Goal: Task Accomplishment & Management: Use online tool/utility

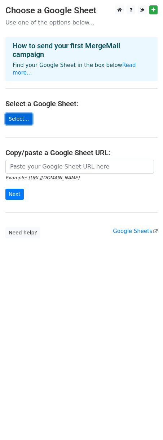
click at [22, 113] on link "Select..." at bounding box center [18, 118] width 27 height 11
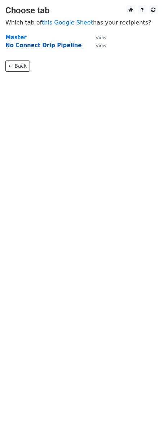
click at [48, 45] on strong "No Connect Drip Pipeline" at bounding box center [43, 45] width 76 height 6
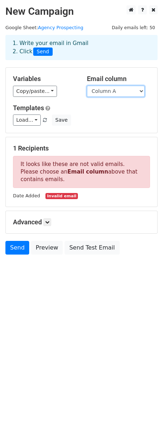
click at [113, 90] on select "Column A Column B Column C Column D Column E Column F Column G Column H Column …" at bounding box center [116, 91] width 58 height 11
click at [87, 86] on select "Column A Column B Column C Column D Column E Column F Column G Column H Column …" at bounding box center [116, 91] width 58 height 11
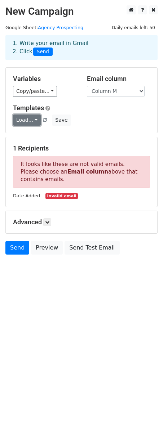
click at [27, 118] on link "Load..." at bounding box center [27, 119] width 28 height 11
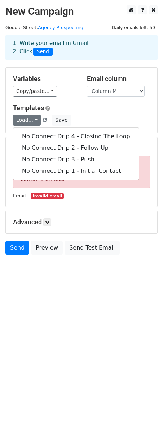
click at [106, 113] on div "Templates Load... No Connect Drip 4 - Closing The Loop No Connect Drip 2 - Foll…" at bounding box center [82, 115] width 148 height 22
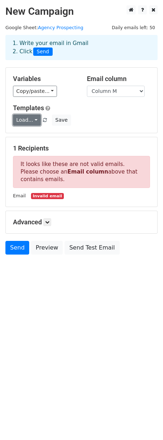
click at [30, 121] on link "Load..." at bounding box center [27, 119] width 28 height 11
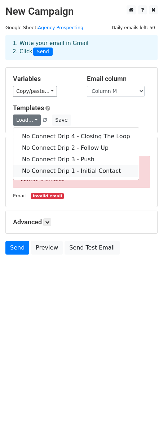
click at [58, 169] on link "No Connect Drip 1 - Initial Contact" at bounding box center [75, 171] width 125 height 12
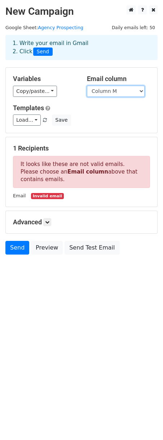
click at [107, 90] on select "Column A Column B Column C Column D Column E Column F Column G Column H Column …" at bounding box center [116, 91] width 58 height 11
click at [87, 86] on select "Column A Column B Column C Column D Column E Column F Column G Column H Column …" at bounding box center [116, 91] width 58 height 11
click at [112, 214] on div "Advanced Tracking Track Opens UTM Codes Track Clicks Filters Only include sprea…" at bounding box center [81, 222] width 151 height 22
click at [108, 92] on select "Column A Column B Column C Column D Column E Column F Column G Column H Column …" at bounding box center [116, 91] width 58 height 11
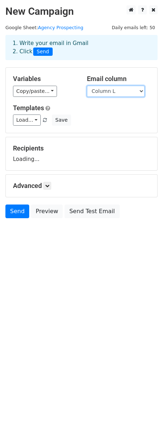
click at [87, 86] on select "Column A Column B Column C Column D Column E Column F Column G Column H Column …" at bounding box center [116, 91] width 58 height 11
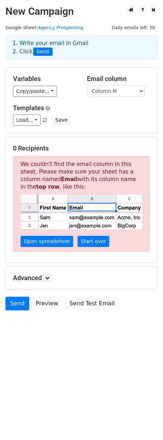
click at [72, 130] on div "Variables Copy/paste... {{Column A}} {{Column B}} {{Column C}} {{Column D}} {{C…" at bounding box center [81, 100] width 151 height 65
click at [124, 93] on select "Column A Column B Column C Column D Column E Column F Column G Column H Column …" at bounding box center [116, 91] width 58 height 11
click at [87, 86] on select "Column A Column B Column C Column D Column E Column F Column G Column H Column …" at bounding box center [116, 91] width 58 height 11
click at [44, 243] on link "Open spreadsheet" at bounding box center [47, 241] width 53 height 11
click at [116, 135] on form "Variables Copy/paste... {{Column A}} {{Column B}} {{Column C}} {{Column D}} {{C…" at bounding box center [81, 190] width 152 height 247
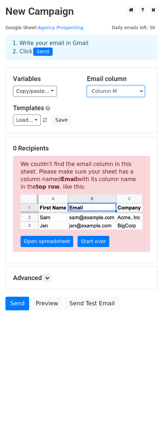
click at [116, 93] on select "Column A Column B Column C Column D Column E Column F Column G Column H Column …" at bounding box center [116, 91] width 58 height 11
click at [87, 86] on select "Column A Column B Column C Column D Column E Column F Column G Column H Column …" at bounding box center [116, 91] width 58 height 11
click at [113, 91] on select "Column A Column B Column C Column D Column E Column F Column G Column H Column …" at bounding box center [116, 91] width 58 height 11
select select "Column M"
click at [87, 86] on select "Column A Column B Column C Column D Column E Column F Column G Column H Column …" at bounding box center [116, 91] width 58 height 11
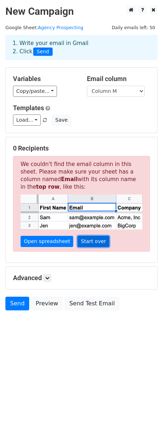
click at [87, 247] on link "Start over" at bounding box center [93, 241] width 32 height 11
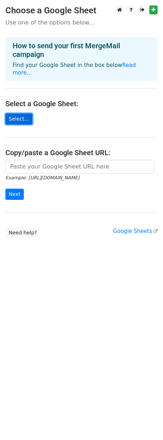
click at [23, 113] on link "Select..." at bounding box center [18, 118] width 27 height 11
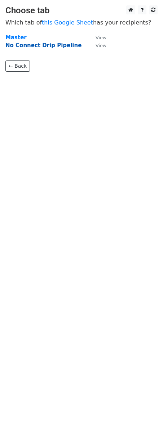
click at [28, 47] on strong "No Connect Drip Pipeline" at bounding box center [43, 45] width 76 height 6
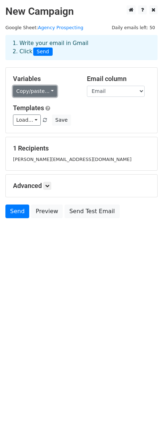
click at [35, 91] on link "Copy/paste..." at bounding box center [35, 91] width 44 height 11
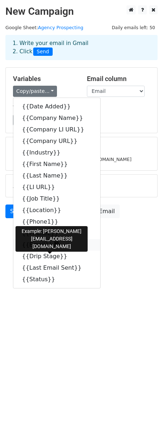
click at [34, 244] on link "{{Email}}" at bounding box center [56, 245] width 87 height 12
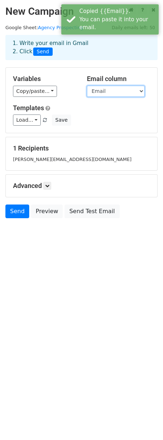
click at [105, 90] on select "Date Added Company Name Company LI URL Company URL Industry First Name Last Nam…" at bounding box center [116, 91] width 58 height 11
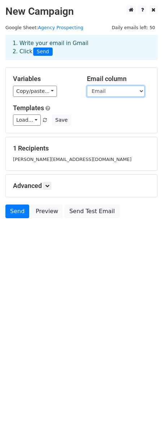
click at [87, 86] on select "Date Added Company Name Company LI URL Company URL Industry First Name Last Nam…" at bounding box center [116, 91] width 58 height 11
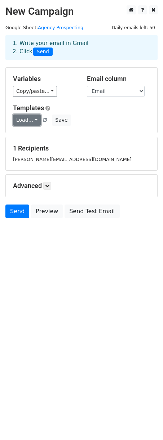
click at [32, 122] on link "Load..." at bounding box center [27, 119] width 28 height 11
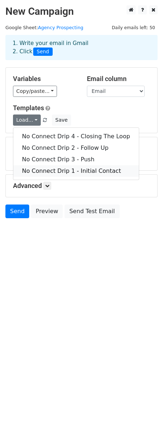
click at [56, 171] on link "No Connect Drip 1 - Initial Contact" at bounding box center [75, 171] width 125 height 12
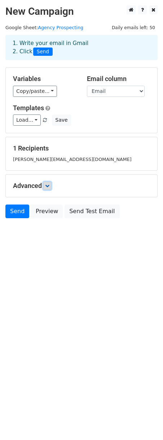
click at [47, 188] on link at bounding box center [47, 186] width 8 height 8
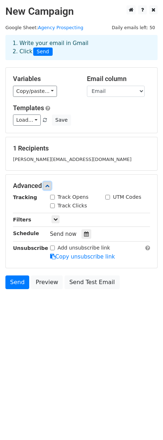
click at [47, 187] on icon at bounding box center [47, 186] width 4 height 4
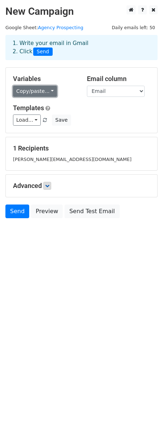
click at [46, 90] on link "Copy/paste..." at bounding box center [35, 91] width 44 height 11
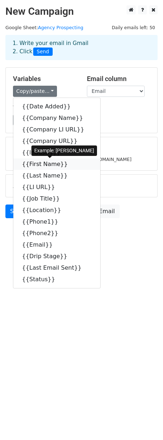
click at [45, 167] on link "{{First Name}}" at bounding box center [56, 164] width 87 height 12
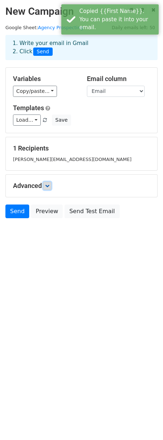
click at [45, 185] on link at bounding box center [47, 186] width 8 height 8
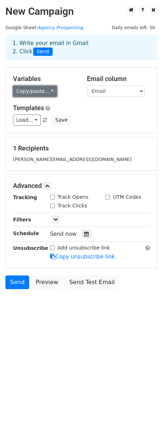
click at [46, 92] on link "Copy/paste..." at bounding box center [35, 91] width 44 height 11
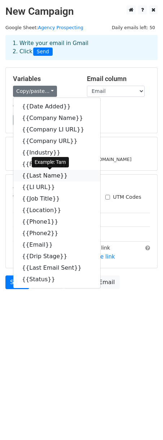
click at [41, 175] on link "{{Last Name}}" at bounding box center [56, 176] width 87 height 12
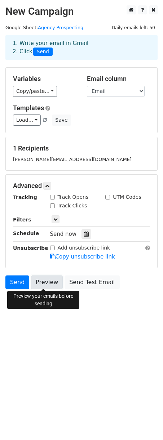
click at [41, 285] on link "Preview" at bounding box center [47, 282] width 32 height 14
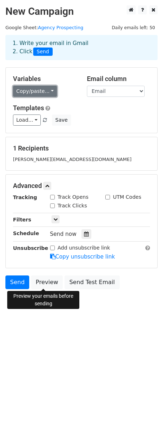
click at [50, 92] on link "Copy/paste..." at bounding box center [35, 91] width 44 height 11
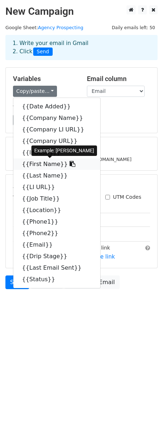
click at [39, 165] on link "{{First Name}}" at bounding box center [56, 164] width 87 height 12
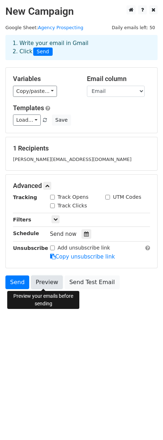
click at [45, 280] on link "Preview" at bounding box center [47, 282] width 32 height 14
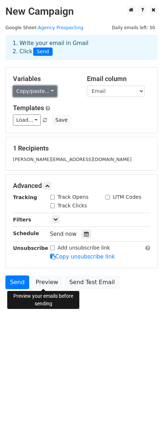
click at [46, 92] on link "Copy/paste..." at bounding box center [35, 91] width 44 height 11
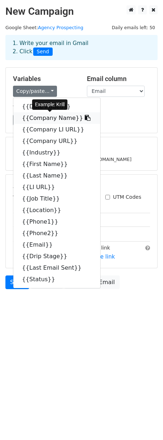
click at [46, 118] on link "{{Company Name}}" at bounding box center [56, 118] width 87 height 12
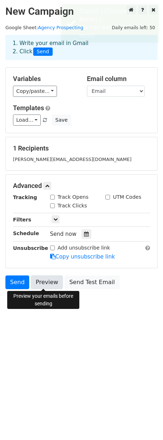
click at [48, 282] on link "Preview" at bounding box center [47, 282] width 32 height 14
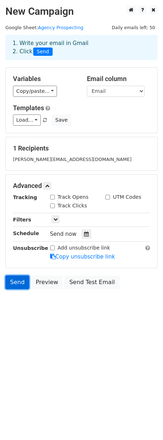
click at [17, 280] on link "Send" at bounding box center [17, 282] width 24 height 14
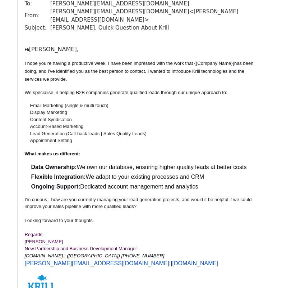
scroll to position [144, 0]
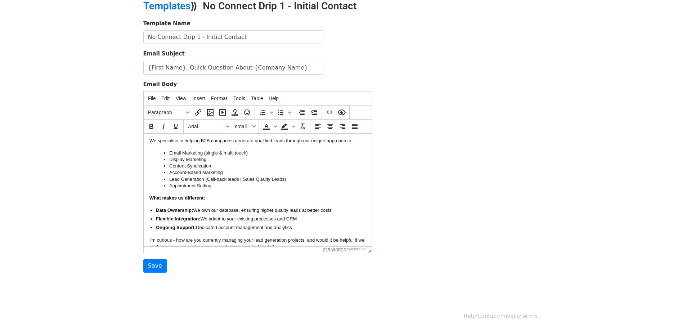
scroll to position [72, 0]
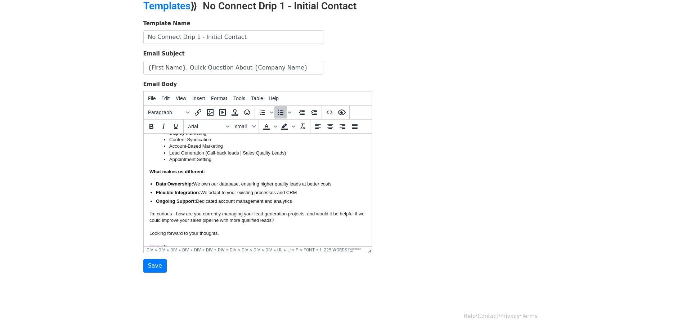
click at [172, 185] on span "Data Ownership:" at bounding box center [173, 183] width 37 height 5
click at [212, 196] on ul "Data Ownership: We own our database, ensuring higher quality leads at better co…" at bounding box center [257, 193] width 216 height 24
click at [205, 184] on font "Data Ownership: We own our database, ensuring higher quality leads at better co…" at bounding box center [243, 183] width 176 height 5
click at [182, 181] on span "Data Ownership:" at bounding box center [173, 183] width 37 height 5
click at [186, 164] on div "Hi {First Name} , I hope you're having a productive week. I have been impressed…" at bounding box center [257, 155] width 216 height 176
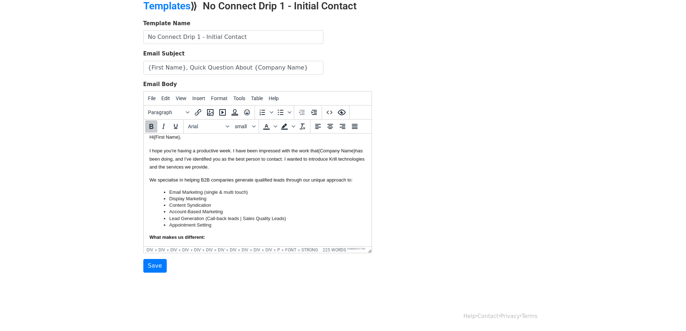
scroll to position [0, 0]
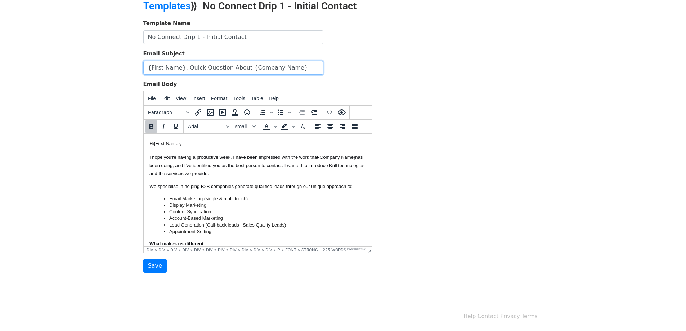
drag, startPoint x: 178, startPoint y: 67, endPoint x: 123, endPoint y: 66, distance: 55.4
click at [123, 66] on body "MergeMail Campaigns Templates Reports Open Gmail Daily emails left: 50 Help [PE…" at bounding box center [343, 134] width 686 height 335
drag, startPoint x: 256, startPoint y: 67, endPoint x: 244, endPoint y: 67, distance: 12.6
click at [244, 67] on input "{{First Name}}, Quick Question About {Company Name}" at bounding box center [233, 68] width 180 height 14
paste input "{{Company Name}}"
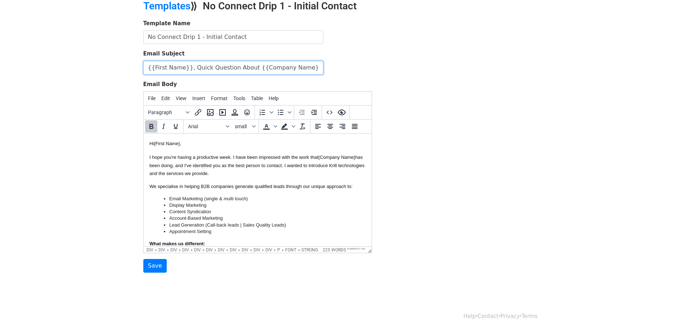
type input "{{First Name}}, Quick Question About {{Company Name}}"
drag, startPoint x: 164, startPoint y: 167, endPoint x: 151, endPoint y: 165, distance: 12.7
click at [151, 165] on p "I hope you're having a productive week. I have been impressed with the work tha…" at bounding box center [257, 165] width 216 height 24
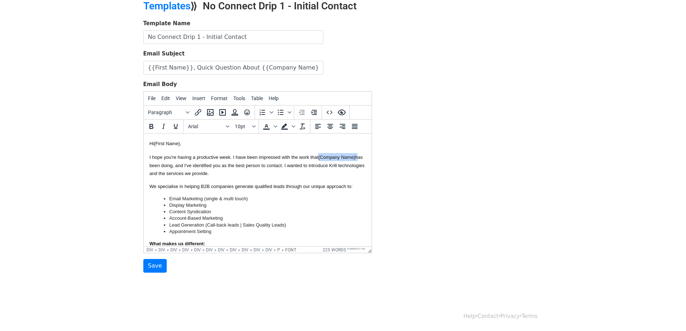
click at [319, 156] on font "{Company Name}" at bounding box center [336, 156] width 37 height 5
click at [181, 144] on span "," at bounding box center [180, 143] width 1 height 5
click at [150, 267] on input "Save" at bounding box center [154, 266] width 23 height 14
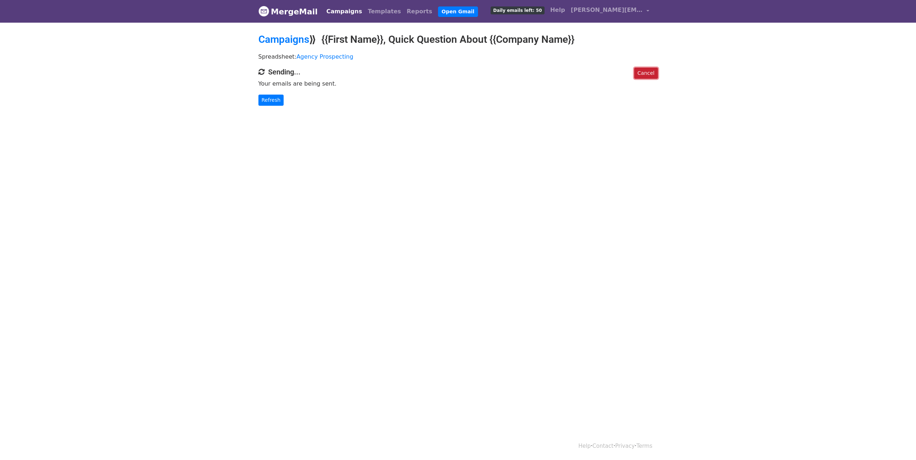
click at [653, 72] on link "Cancel" at bounding box center [645, 73] width 23 height 11
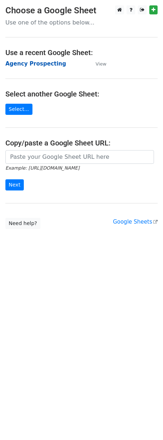
click at [30, 64] on strong "Agency Prospecting" at bounding box center [35, 63] width 60 height 6
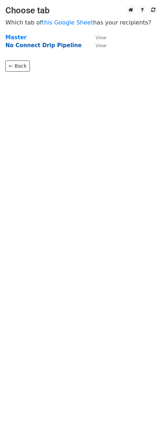
click at [38, 45] on strong "No Connect Drip Pipeline" at bounding box center [43, 45] width 76 height 6
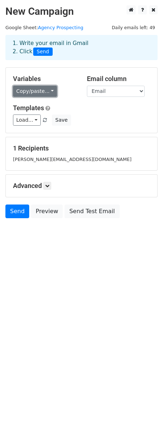
click at [44, 92] on link "Copy/paste..." at bounding box center [35, 91] width 44 height 11
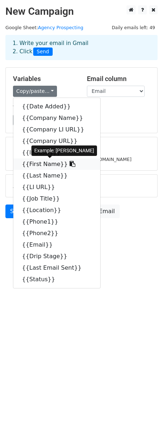
click at [35, 164] on link "{{First Name}}" at bounding box center [56, 164] width 87 height 12
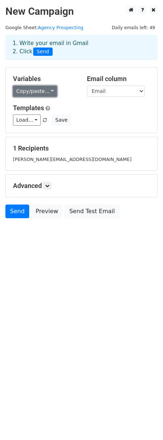
click at [44, 90] on link "Copy/paste..." at bounding box center [35, 91] width 44 height 11
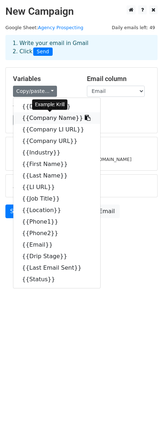
click at [44, 120] on link "{{Company Name}}" at bounding box center [56, 118] width 87 height 12
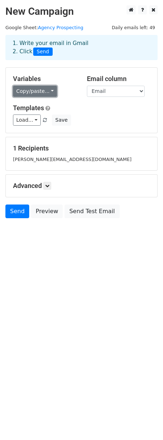
click at [46, 91] on link "Copy/paste..." at bounding box center [35, 91] width 44 height 11
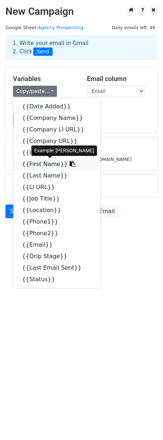
click at [38, 167] on link "{{First Name}}" at bounding box center [56, 164] width 87 height 12
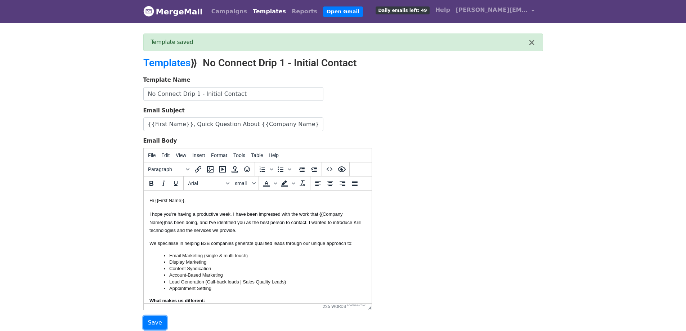
drag, startPoint x: 144, startPoint y: 321, endPoint x: 141, endPoint y: 313, distance: 7.9
click at [144, 321] on input "Save" at bounding box center [154, 323] width 23 height 14
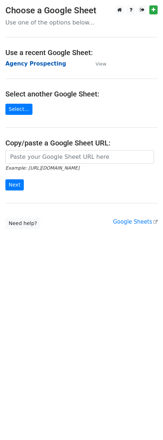
click at [33, 63] on strong "Agency Prospecting" at bounding box center [35, 63] width 60 height 6
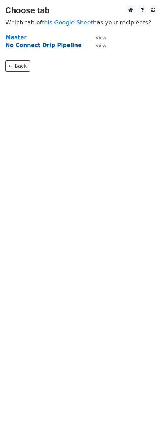
click at [21, 45] on strong "No Connect Drip Pipeline" at bounding box center [43, 45] width 76 height 6
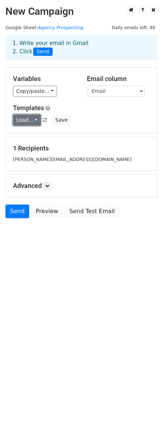
click at [23, 119] on link "Load..." at bounding box center [27, 119] width 28 height 11
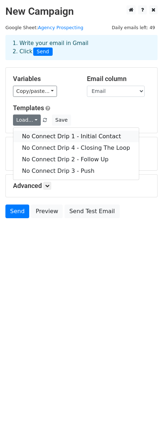
click at [26, 138] on link "No Connect Drip 1 - Initial Contact" at bounding box center [75, 137] width 125 height 12
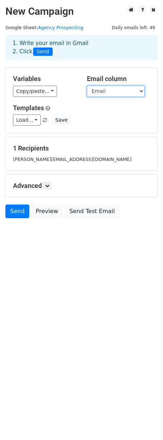
click at [113, 89] on select "Date Added Company Name Company LI URL Company URL Industry First Name Last Nam…" at bounding box center [116, 91] width 58 height 11
click at [74, 95] on div "Copy/paste... {{Date Added}} {{Company Name}} {{Company LI URL}} {{Company URL}…" at bounding box center [44, 91] width 63 height 11
click at [98, 92] on select "Date Added Company Name Company LI URL Company URL Industry First Name Last Nam…" at bounding box center [116, 91] width 58 height 11
click at [72, 89] on div "Copy/paste... {{Date Added}} {{Company Name}} {{Company LI URL}} {{Company URL}…" at bounding box center [44, 91] width 63 height 11
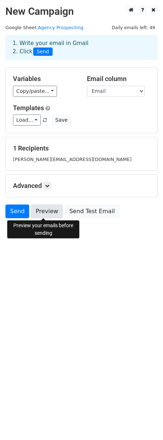
click at [44, 210] on link "Preview" at bounding box center [47, 211] width 32 height 14
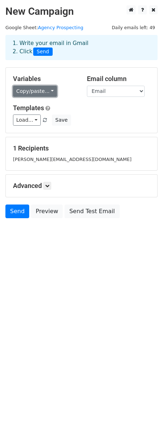
click at [50, 91] on link "Copy/paste..." at bounding box center [35, 91] width 44 height 11
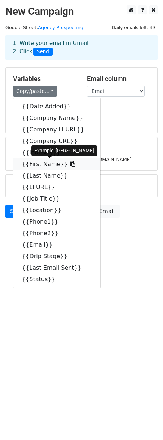
click at [51, 164] on link "{{First Name}}" at bounding box center [56, 164] width 87 height 12
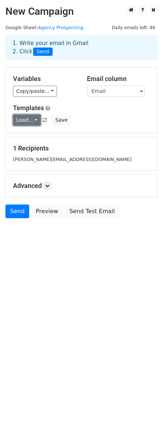
click at [29, 116] on link "Load..." at bounding box center [27, 119] width 28 height 11
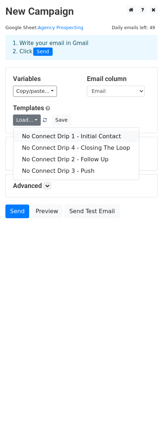
click at [32, 135] on link "No Connect Drip 1 - Initial Contact" at bounding box center [75, 137] width 125 height 12
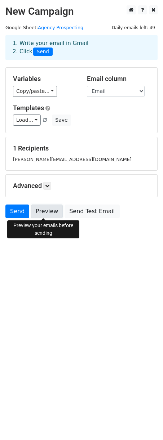
click at [49, 212] on link "Preview" at bounding box center [47, 211] width 32 height 14
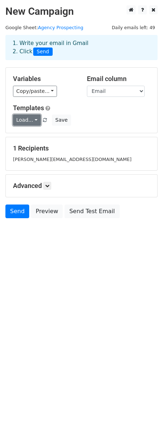
click at [32, 121] on link "Load..." at bounding box center [27, 119] width 28 height 11
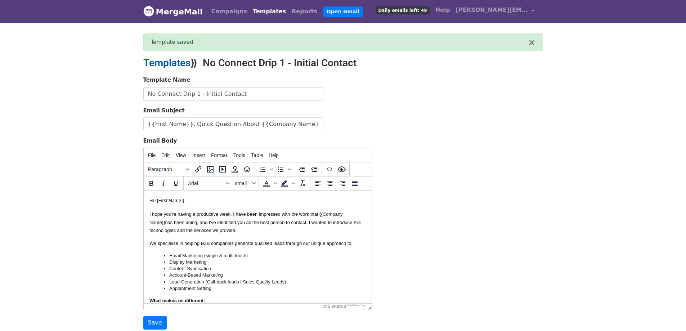
click at [164, 59] on link "Templates" at bounding box center [166, 63] width 47 height 12
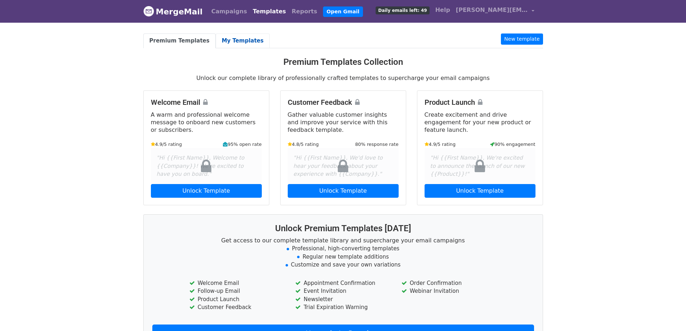
click at [225, 35] on link "My Templates" at bounding box center [243, 40] width 54 height 15
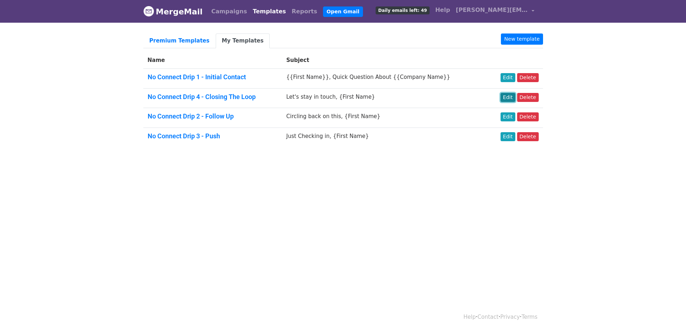
click at [507, 96] on link "Edit" at bounding box center [507, 97] width 15 height 9
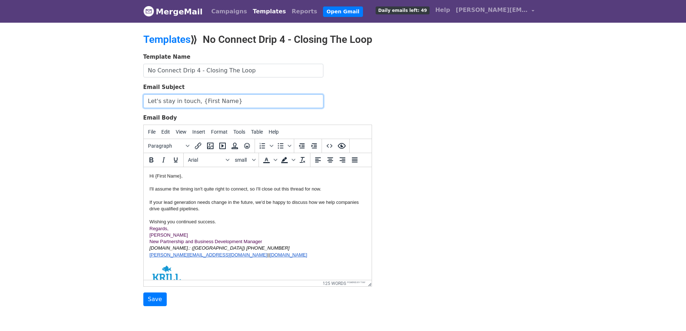
drag, startPoint x: 243, startPoint y: 97, endPoint x: 196, endPoint y: 101, distance: 46.2
click at [196, 101] on input "Let's stay in touch, {First Name}" at bounding box center [233, 101] width 180 height 14
paste input "{{First Name}}"
type input "Let's stay in touch, {{First Name}}"
click at [83, 183] on body "MergeMail Campaigns Templates Reports Open Gmail Daily emails left: 49 Help luc…" at bounding box center [343, 167] width 686 height 335
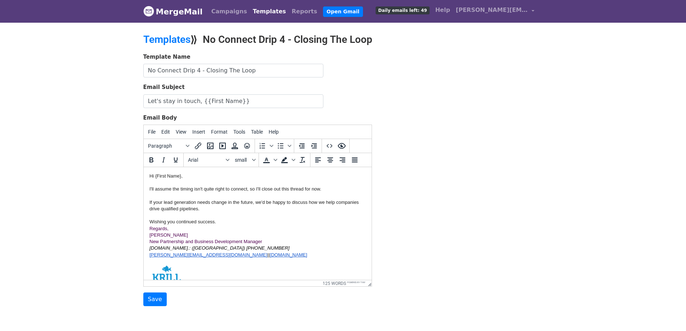
drag, startPoint x: 181, startPoint y: 175, endPoint x: 180, endPoint y: 182, distance: 7.6
click at [181, 174] on div "Hi {First Name}, I'll assume the timing isn't quite right to connect, so I'll c…" at bounding box center [257, 199] width 216 height 53
click at [153, 301] on input "Save" at bounding box center [154, 299] width 23 height 14
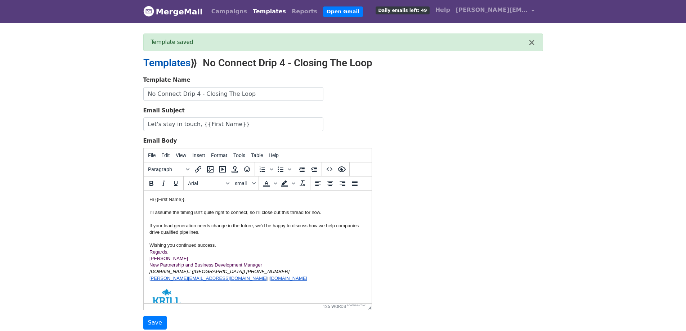
click at [172, 67] on link "Templates" at bounding box center [166, 63] width 47 height 12
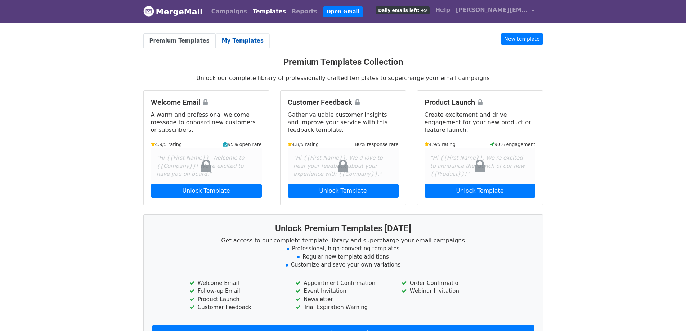
click at [231, 40] on link "My Templates" at bounding box center [243, 40] width 54 height 15
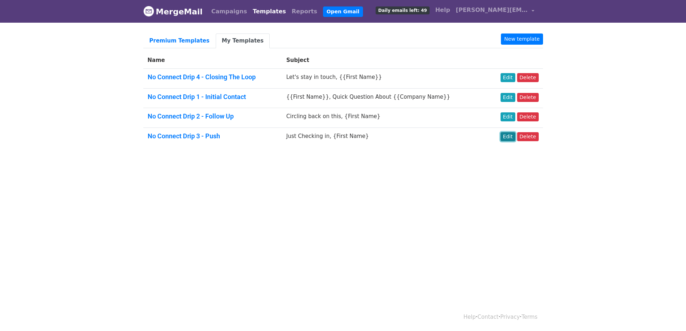
click at [506, 137] on link "Edit" at bounding box center [507, 136] width 15 height 9
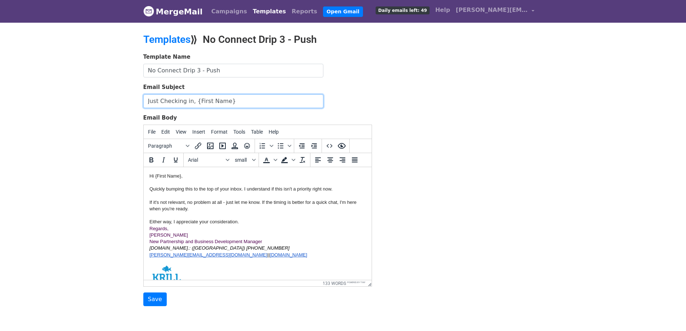
drag, startPoint x: 234, startPoint y: 102, endPoint x: 193, endPoint y: 98, distance: 40.5
click at [193, 98] on input "Just Checking in, {First Name}" at bounding box center [233, 101] width 180 height 14
paste input "{{First Name}}"
type input "Just Checking in, {{First Name}}"
click at [151, 300] on input "Save" at bounding box center [154, 299] width 23 height 14
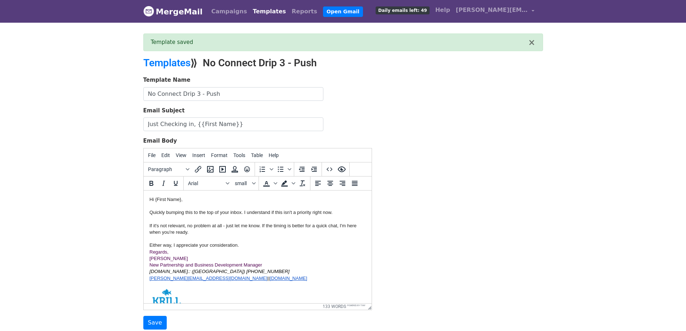
click at [181, 198] on div "Hi {First Name}, Quickly bumping this to the top of your inbox. I understand if…" at bounding box center [257, 222] width 216 height 53
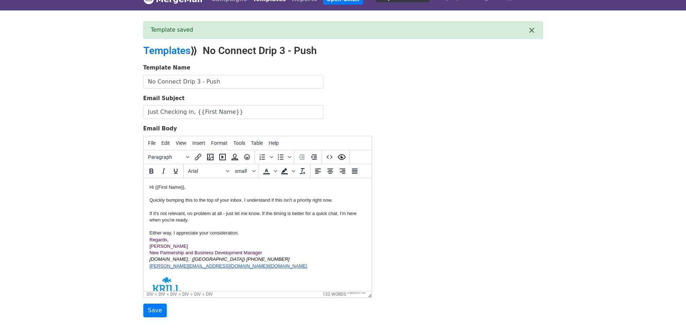
scroll to position [56, 0]
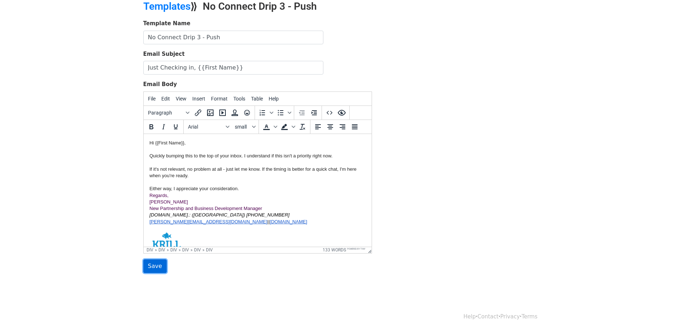
click at [149, 266] on input "Save" at bounding box center [154, 266] width 23 height 14
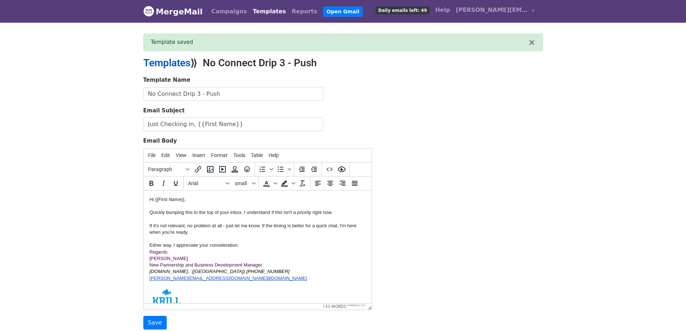
click at [177, 62] on link "Templates" at bounding box center [166, 63] width 47 height 12
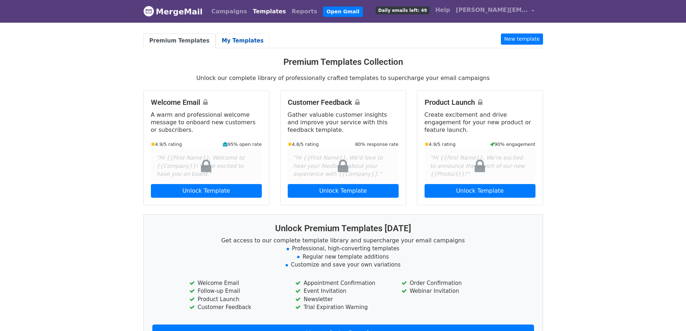
click at [216, 40] on link "My Templates" at bounding box center [243, 40] width 54 height 15
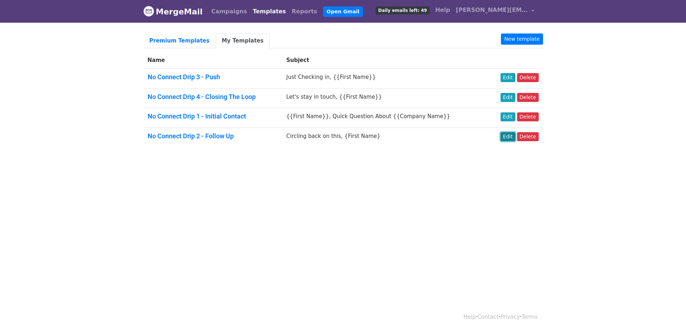
click at [513, 135] on link "Edit" at bounding box center [507, 136] width 15 height 9
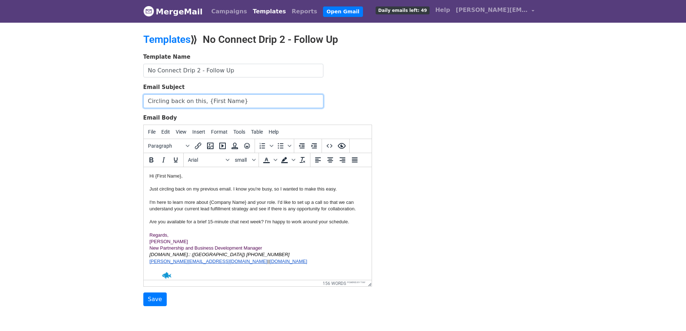
drag, startPoint x: 220, startPoint y: 101, endPoint x: 203, endPoint y: 101, distance: 17.3
click at [203, 101] on input "Circling back on this, {First Name}" at bounding box center [233, 101] width 180 height 14
paste input "{{First Name}}"
type input "Circling back on this, {{First Name}}"
click at [181, 175] on div "Hi {First Name}," at bounding box center [257, 176] width 216 height 6
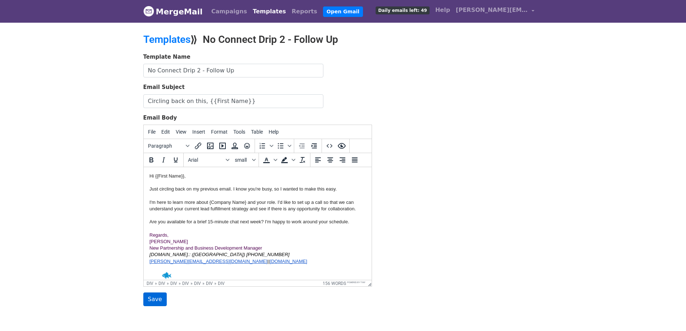
click at [159, 304] on input "Save" at bounding box center [154, 299] width 23 height 14
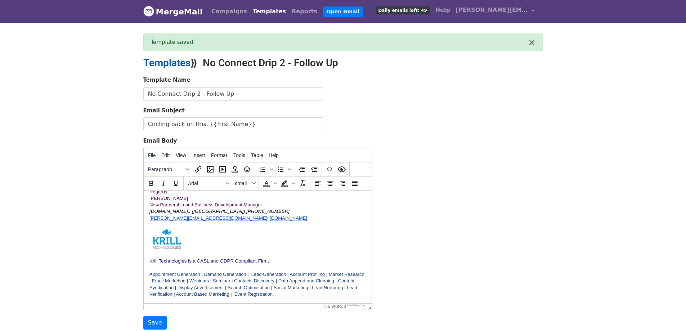
click at [168, 59] on link "Templates" at bounding box center [166, 63] width 47 height 12
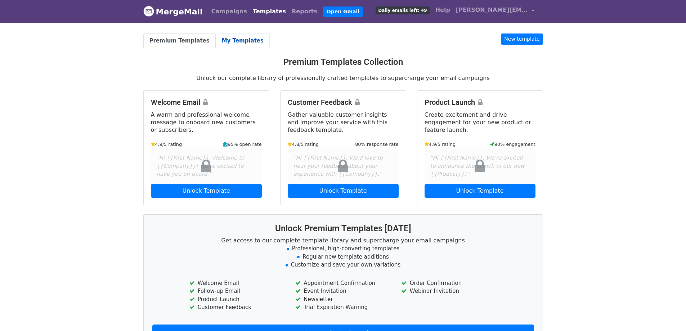
click at [236, 37] on link "My Templates" at bounding box center [243, 40] width 54 height 15
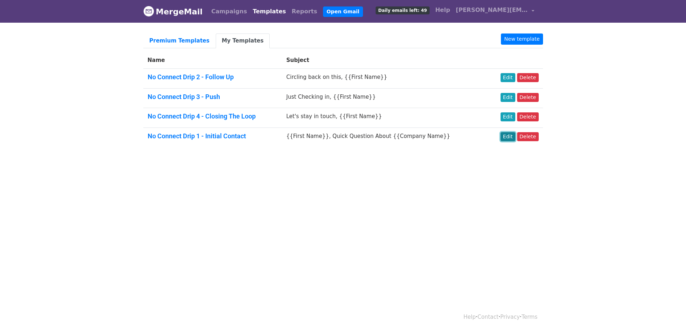
click at [507, 139] on link "Edit" at bounding box center [507, 136] width 15 height 9
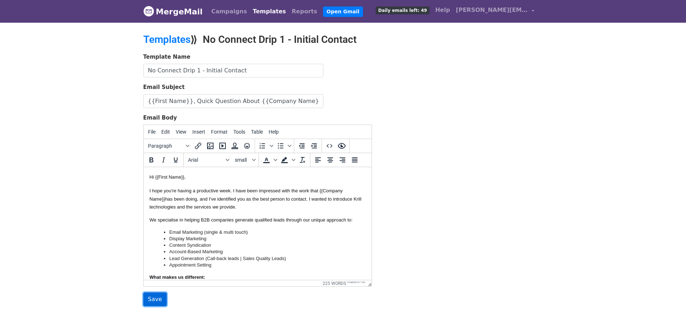
click at [148, 305] on input "Save" at bounding box center [154, 299] width 23 height 14
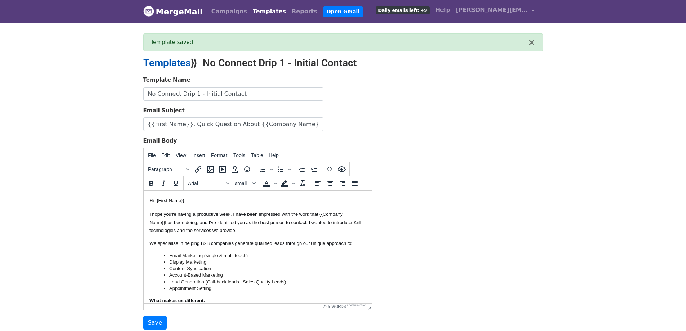
click at [163, 62] on link "Templates" at bounding box center [166, 63] width 47 height 12
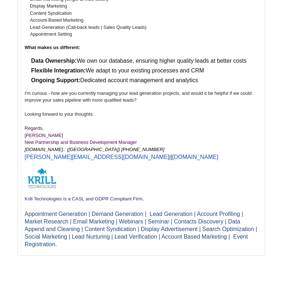
scroll to position [200, 0]
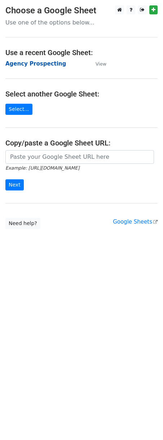
click at [39, 67] on strong "Agency Prospecting" at bounding box center [35, 63] width 60 height 6
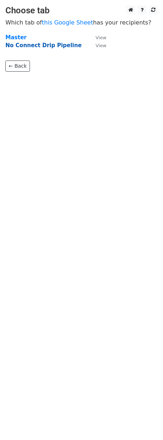
click at [42, 46] on strong "No Connect Drip Pipeline" at bounding box center [43, 45] width 76 height 6
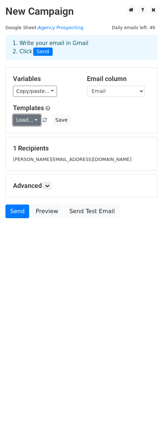
click at [24, 121] on link "Load..." at bounding box center [27, 119] width 28 height 11
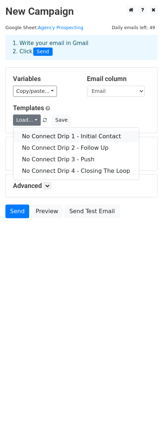
click at [29, 135] on link "No Connect Drip 1 - Initial Contact" at bounding box center [75, 137] width 125 height 12
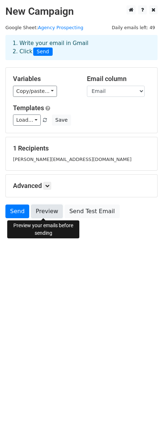
click at [44, 212] on link "Preview" at bounding box center [47, 211] width 32 height 14
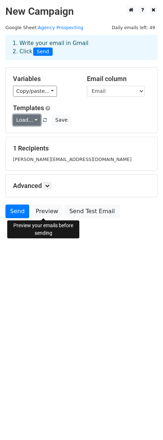
click at [31, 123] on link "Load..." at bounding box center [27, 119] width 28 height 11
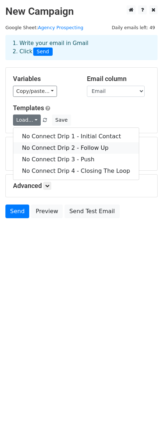
click at [37, 151] on link "No Connect Drip 2 - Follow Up" at bounding box center [75, 148] width 125 height 12
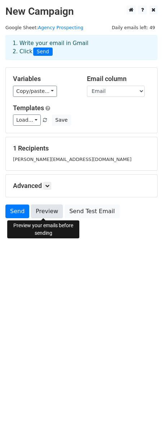
click at [39, 210] on link "Preview" at bounding box center [47, 211] width 32 height 14
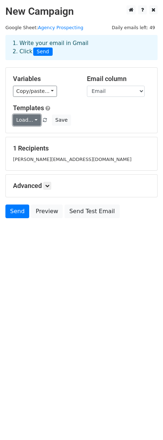
click at [31, 122] on link "Load..." at bounding box center [27, 119] width 28 height 11
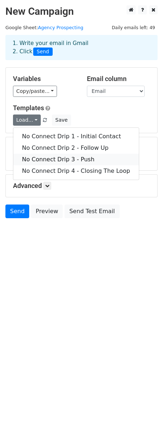
click at [40, 158] on link "No Connect Drip 3 - Push" at bounding box center [75, 160] width 125 height 12
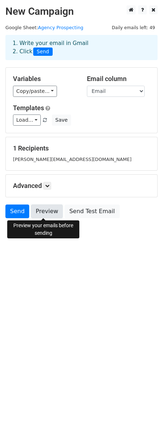
click at [45, 211] on link "Preview" at bounding box center [47, 211] width 32 height 14
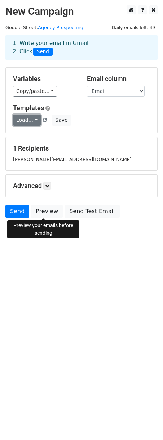
click at [26, 116] on link "Load..." at bounding box center [27, 119] width 28 height 11
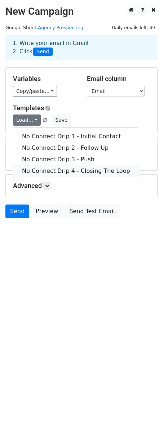
click at [40, 167] on link "No Connect Drip 4 - Closing The Loop" at bounding box center [75, 171] width 125 height 12
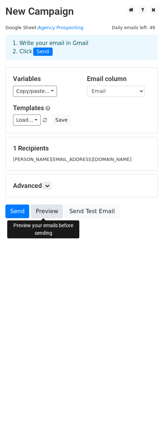
click at [53, 216] on link "Preview" at bounding box center [47, 211] width 32 height 14
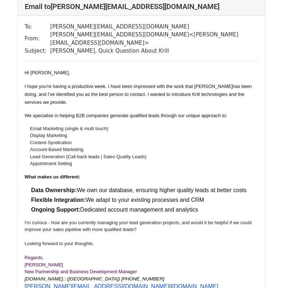
scroll to position [72, 0]
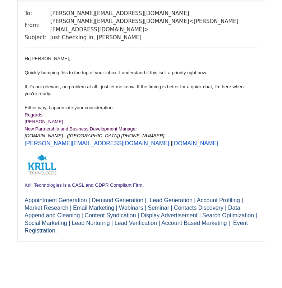
scroll to position [6, 0]
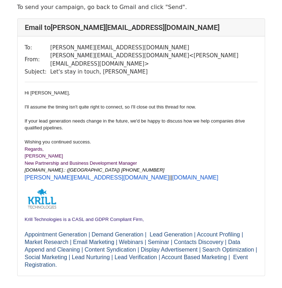
scroll to position [36, 0]
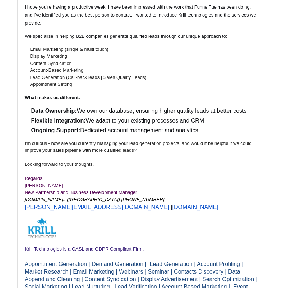
scroll to position [144, 0]
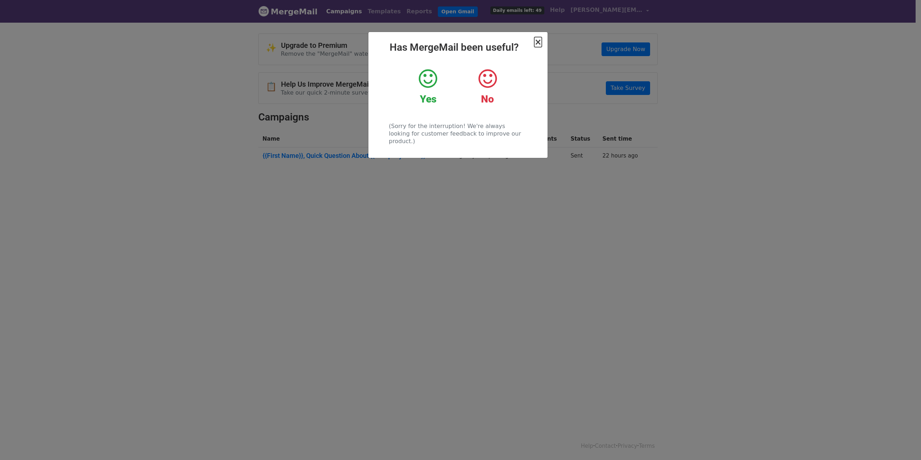
click at [537, 41] on span "×" at bounding box center [537, 42] width 7 height 10
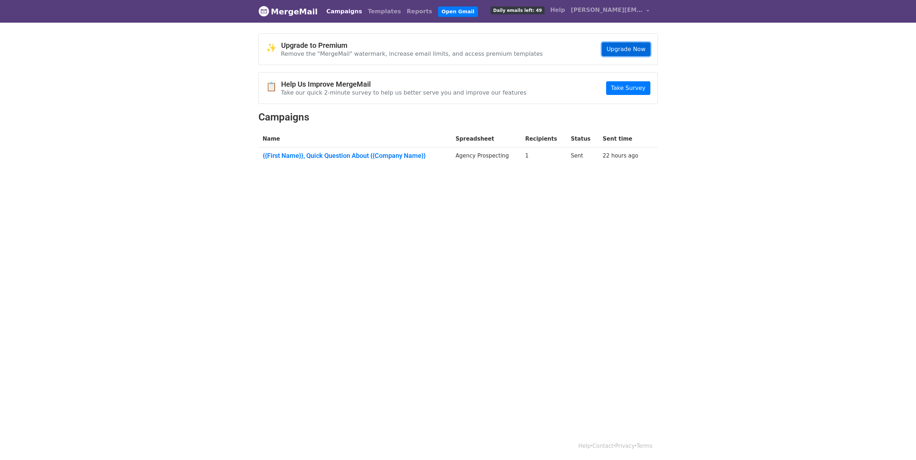
click at [629, 46] on link "Upgrade Now" at bounding box center [626, 49] width 48 height 14
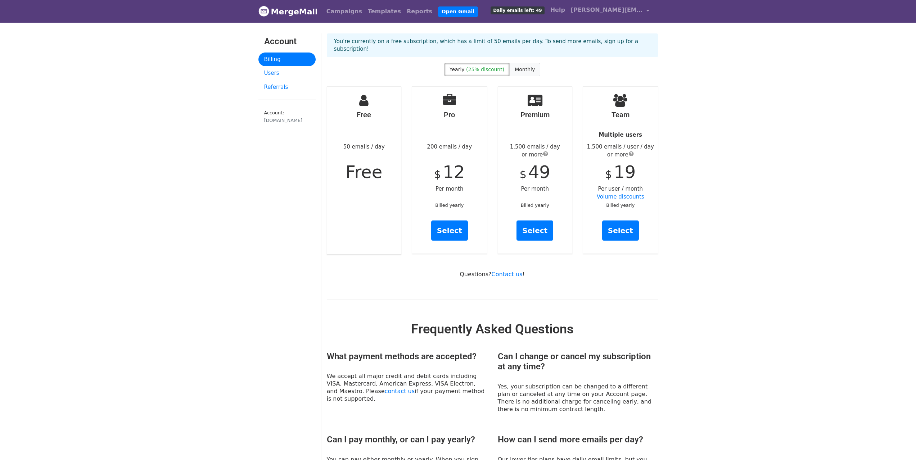
click at [519, 67] on span "Monthly" at bounding box center [525, 70] width 20 height 6
